Goal: Task Accomplishment & Management: Manage account settings

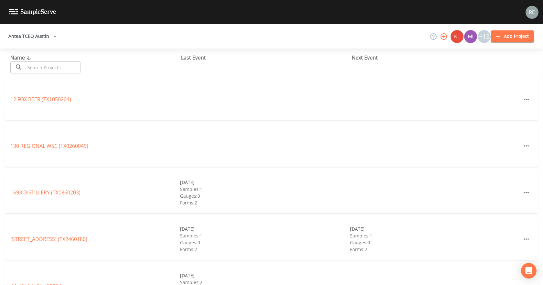
click at [42, 64] on input "text" at bounding box center [52, 67] width 55 height 12
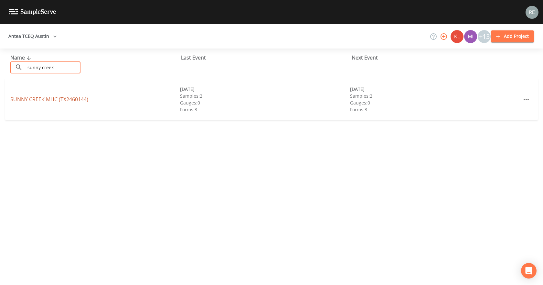
type input "sunny creek"
click at [40, 96] on link "[GEOGRAPHIC_DATA] (TX2460144)" at bounding box center [49, 99] width 78 height 7
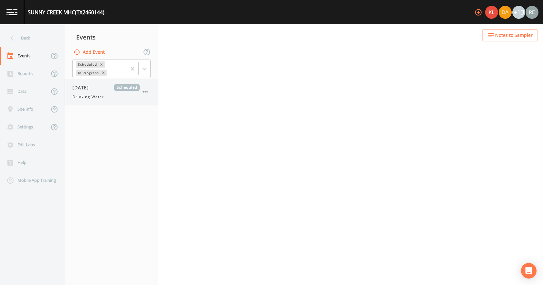
click at [108, 94] on div "Drinking Water" at bounding box center [105, 97] width 67 height 6
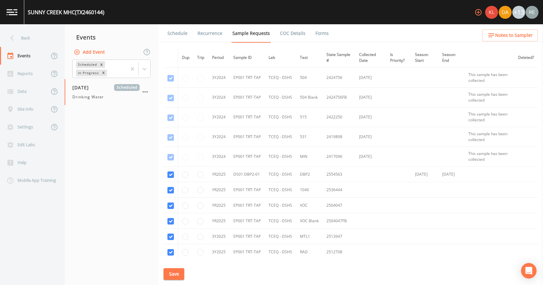
scroll to position [127, 0]
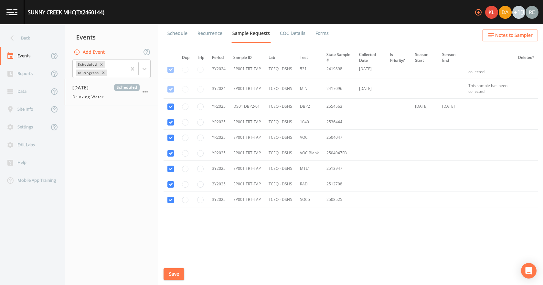
click at [178, 33] on link "Schedule" at bounding box center [177, 33] width 22 height 18
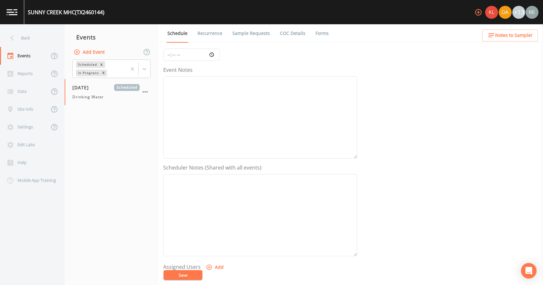
scroll to position [171, 0]
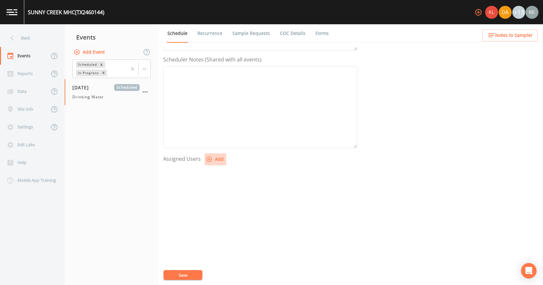
click at [211, 157] on icon "button" at bounding box center [209, 159] width 6 height 6
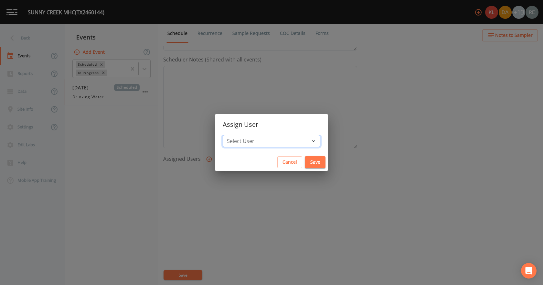
drag, startPoint x: 248, startPoint y: 141, endPoint x: 249, endPoint y: 136, distance: 5.1
click at [248, 141] on select "Select User [PERSON_NAME] [PERSON_NAME] [PERSON_NAME] [PERSON_NAME] [PERSON_NAM…" at bounding box center [272, 141] width 98 height 12
select select "cda467bf-2385-465e-b0d0-2ef008f7967e"
click at [243, 135] on select "Select User [PERSON_NAME] [PERSON_NAME] [PERSON_NAME] [PERSON_NAME] [PERSON_NAM…" at bounding box center [272, 141] width 98 height 12
drag, startPoint x: 291, startPoint y: 162, endPoint x: 230, endPoint y: 239, distance: 98.4
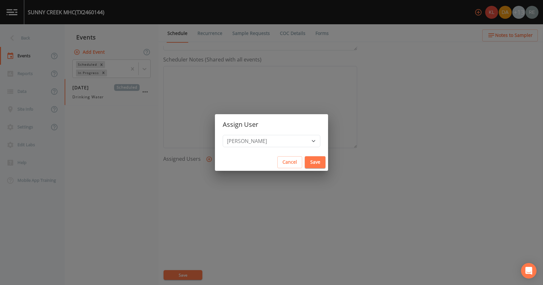
click at [280, 170] on div "Cancel Save" at bounding box center [271, 162] width 113 height 17
click at [305, 160] on button "Save" at bounding box center [315, 162] width 21 height 12
select select
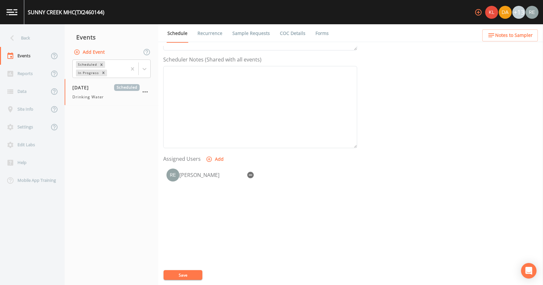
drag, startPoint x: 192, startPoint y: 277, endPoint x: 190, endPoint y: 265, distance: 12.1
click at [194, 275] on button "Save" at bounding box center [183, 275] width 39 height 10
click at [29, 39] on div "Back" at bounding box center [29, 38] width 58 height 18
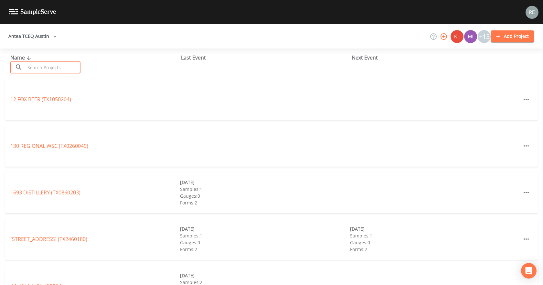
click at [43, 69] on input "text" at bounding box center [52, 67] width 55 height 12
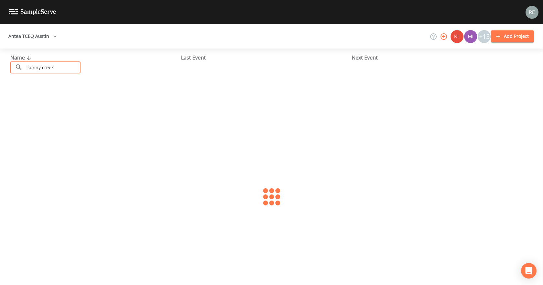
type input "sunny creek mhc"
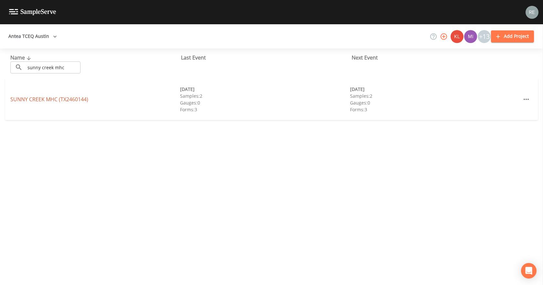
click at [43, 99] on link "[GEOGRAPHIC_DATA] (TX2460144)" at bounding box center [49, 99] width 78 height 7
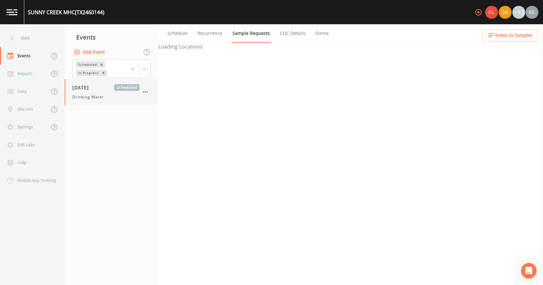
click at [93, 90] on span "[DATE]" at bounding box center [82, 87] width 21 height 7
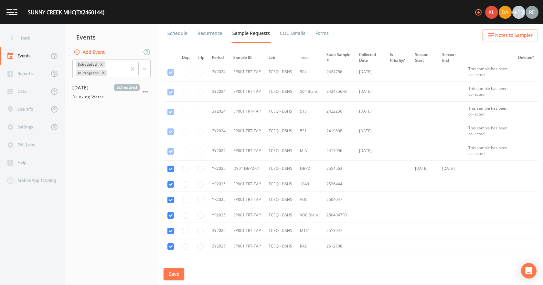
scroll to position [97, 0]
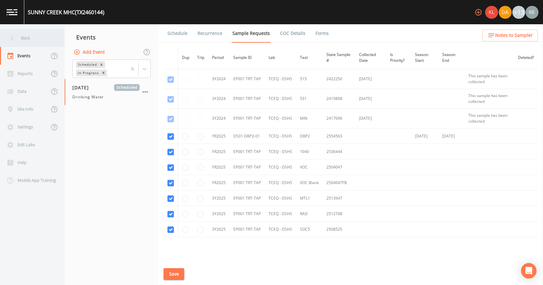
click at [33, 38] on div "Back" at bounding box center [29, 38] width 58 height 18
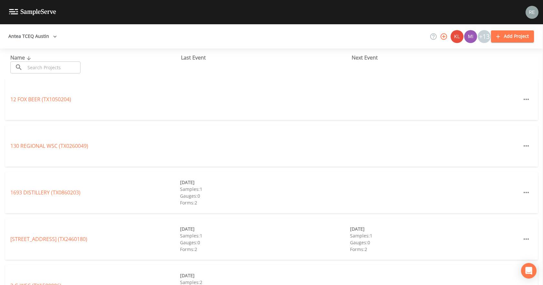
click at [41, 64] on input "text" at bounding box center [52, 67] width 55 height 12
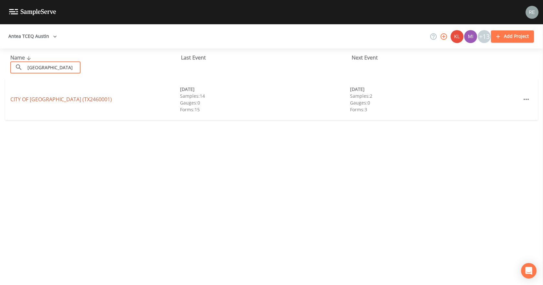
type input "[GEOGRAPHIC_DATA]"
click at [50, 96] on link "CITY OF [GEOGRAPHIC_DATA] (TX2460001)" at bounding box center [61, 99] width 102 height 7
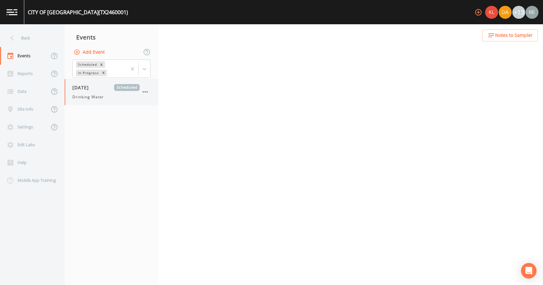
click at [96, 100] on div "[DATE] Scheduled Drinking Water" at bounding box center [112, 92] width 94 height 26
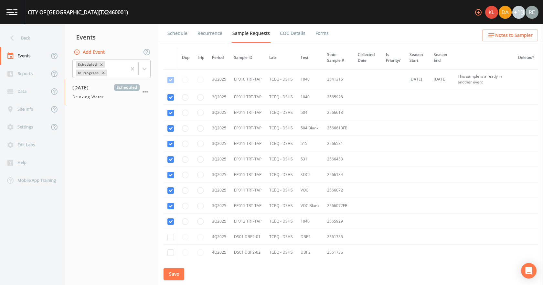
scroll to position [2942, 0]
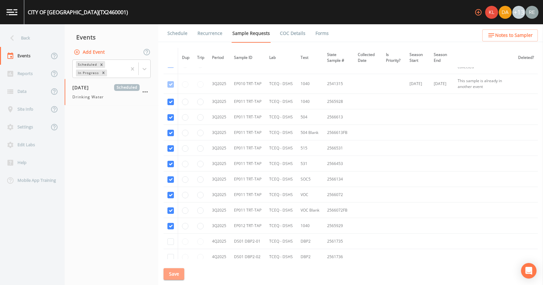
drag, startPoint x: 174, startPoint y: 273, endPoint x: 196, endPoint y: 198, distance: 78.4
click at [174, 273] on button "Save" at bounding box center [174, 274] width 21 height 12
click at [176, 30] on link "Schedule" at bounding box center [177, 33] width 22 height 18
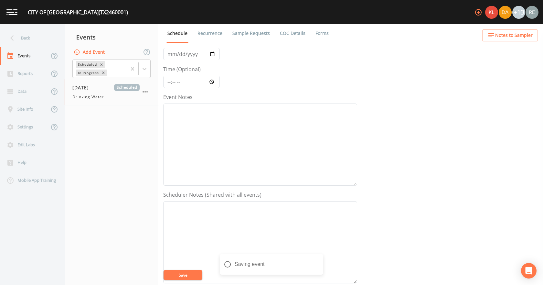
scroll to position [129, 0]
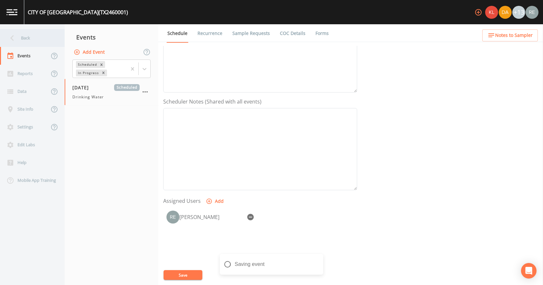
click at [18, 37] on div "Back" at bounding box center [29, 38] width 58 height 18
